Goal: Information Seeking & Learning: Learn about a topic

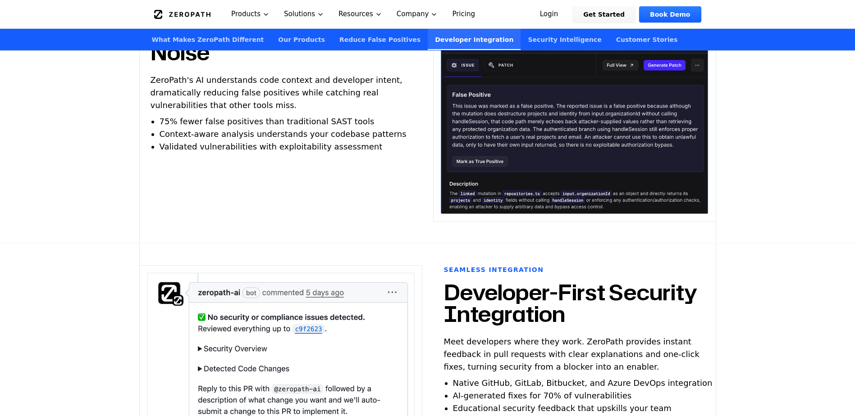
scroll to position [2027, 0]
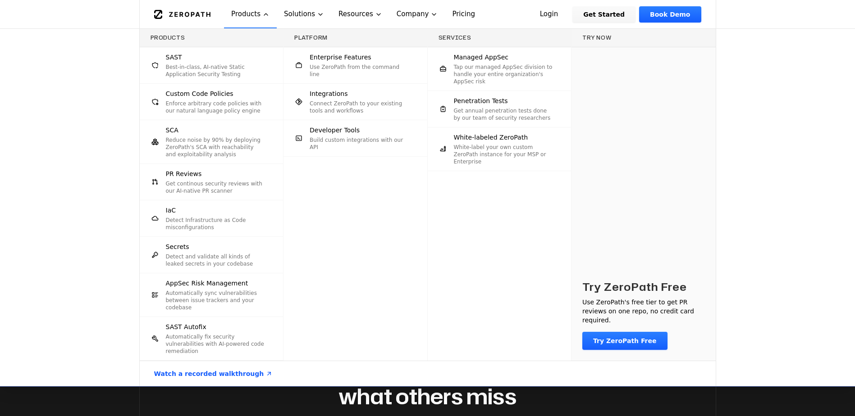
scroll to position [541, 0]
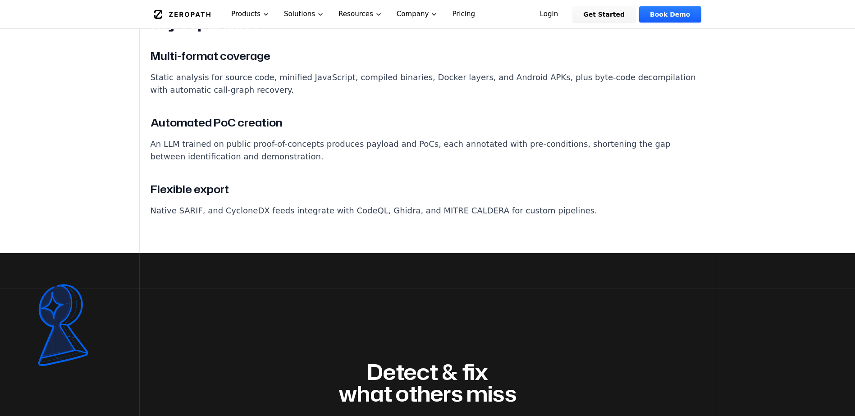
click at [290, 385] on div "Detect & fix what others miss Get started Book a demo" at bounding box center [428, 406] width 576 height 306
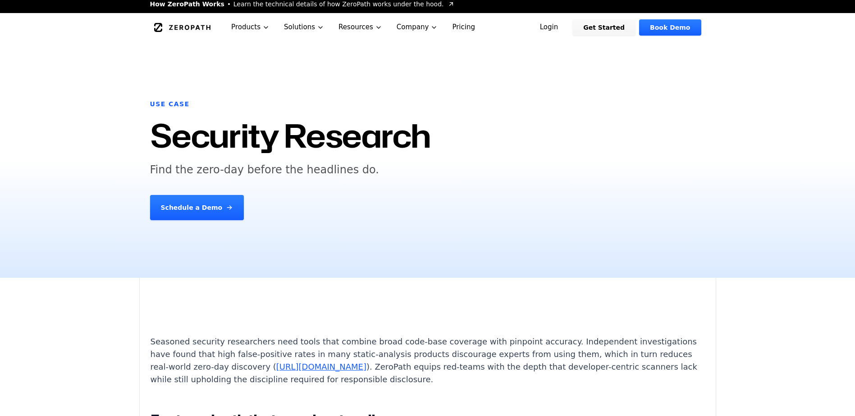
scroll to position [0, 0]
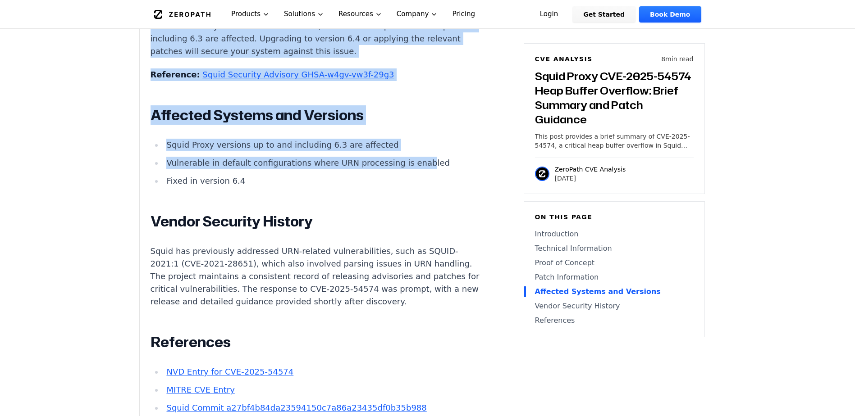
scroll to position [1516, 0]
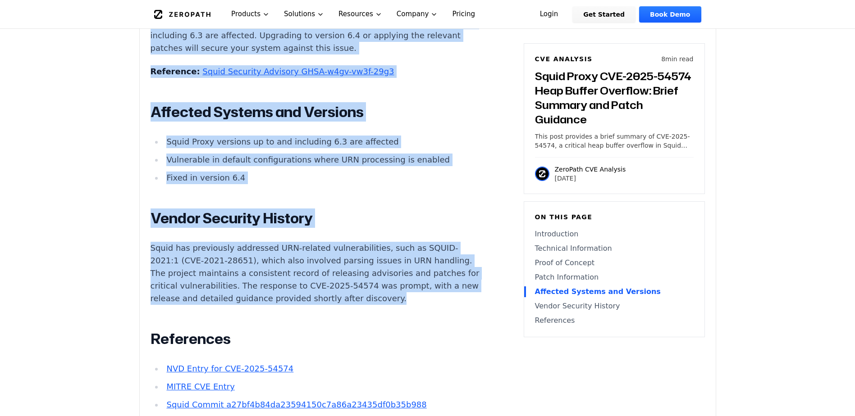
drag, startPoint x: 146, startPoint y: 35, endPoint x: 429, endPoint y: 315, distance: 398.5
copy div "Introduction A single malformed HTTP response can crash or compromise a Squid p…"
